Goal: Information Seeking & Learning: Learn about a topic

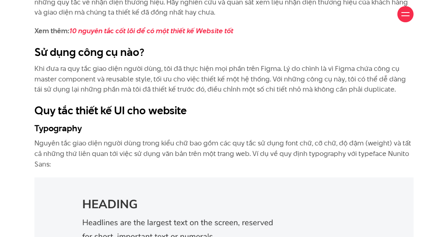
scroll to position [1300, 0]
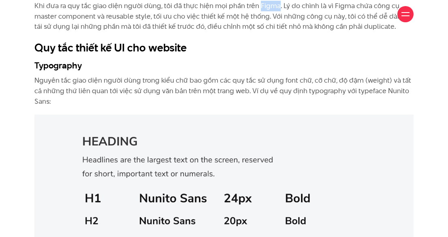
drag, startPoint x: 258, startPoint y: 30, endPoint x: 275, endPoint y: 32, distance: 17.5
click at [275, 32] on p "Khi đưa ra quy tắc giao diện người dùng, tôi đã thực hiện mọi phần trên Figma. …" at bounding box center [223, 16] width 379 height 31
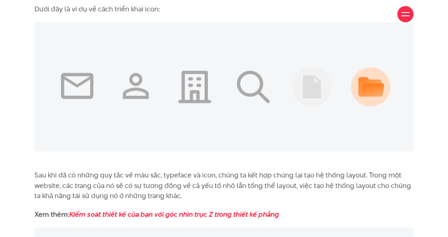
scroll to position [3342, 0]
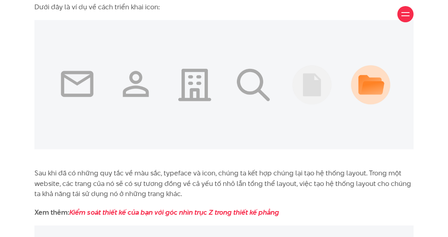
drag, startPoint x: 121, startPoint y: 16, endPoint x: 181, endPoint y: 17, distance: 59.6
click at [181, 17] on div "Giới thiệu Dự án Dịch vụ Góc nhìn Liên hệ" at bounding box center [223, 14] width 379 height 28
drag, startPoint x: 121, startPoint y: 13, endPoint x: 182, endPoint y: 15, distance: 61.6
click at [182, 15] on div "Giới thiệu Dự án Dịch vụ Góc nhìn Liên hệ" at bounding box center [223, 14] width 379 height 28
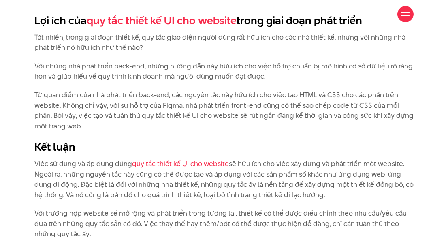
scroll to position [4820, 0]
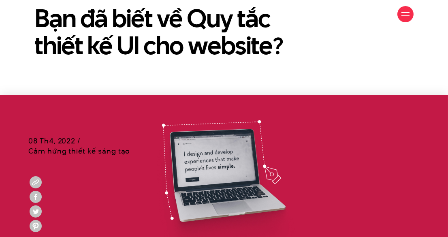
scroll to position [73, 0]
